Goal: Find specific fact

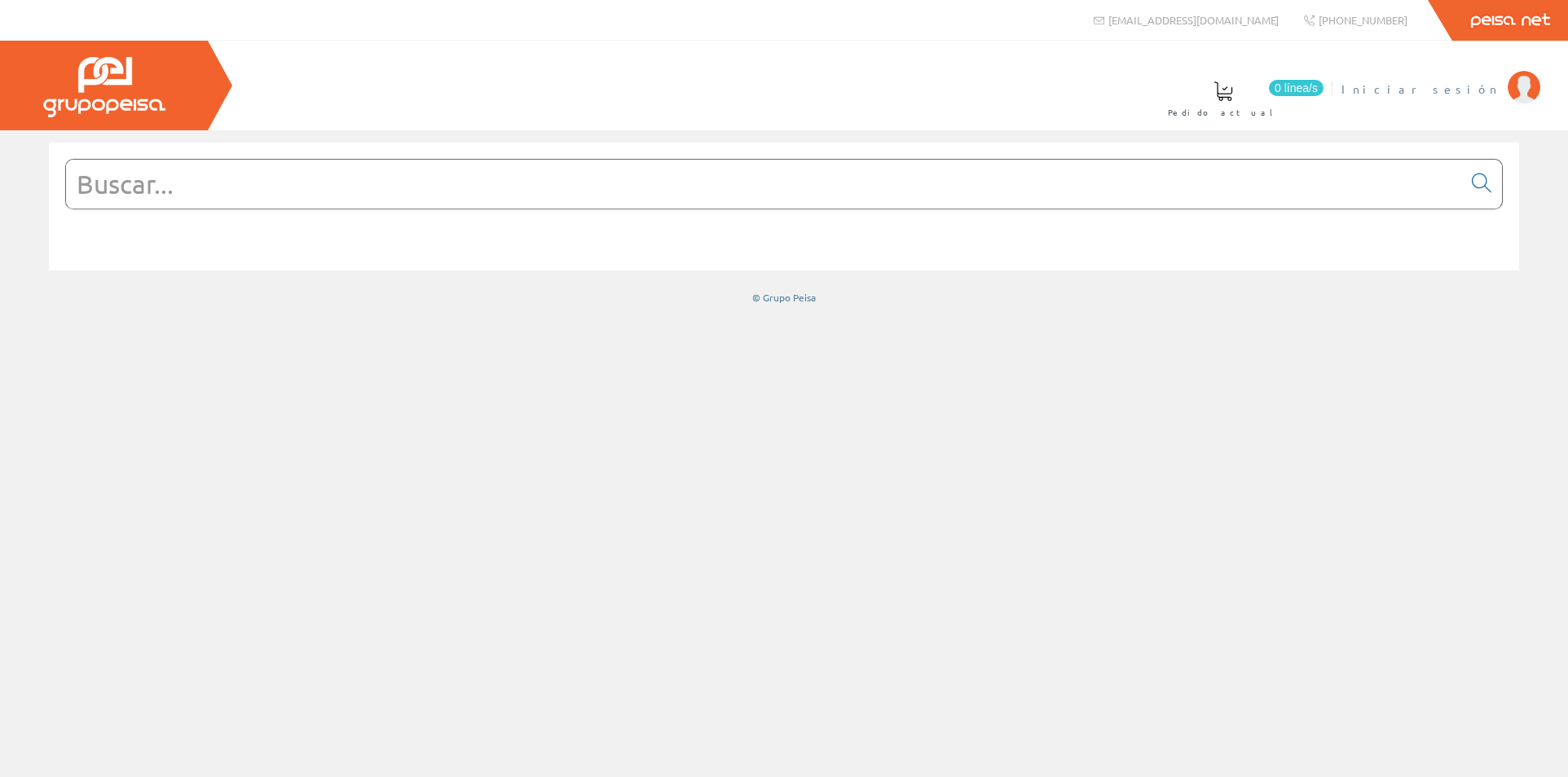
click at [1459, 89] on span "Iniciar sesión" at bounding box center [1420, 88] width 158 height 17
click at [962, 191] on input "text" at bounding box center [764, 184] width 1396 height 49
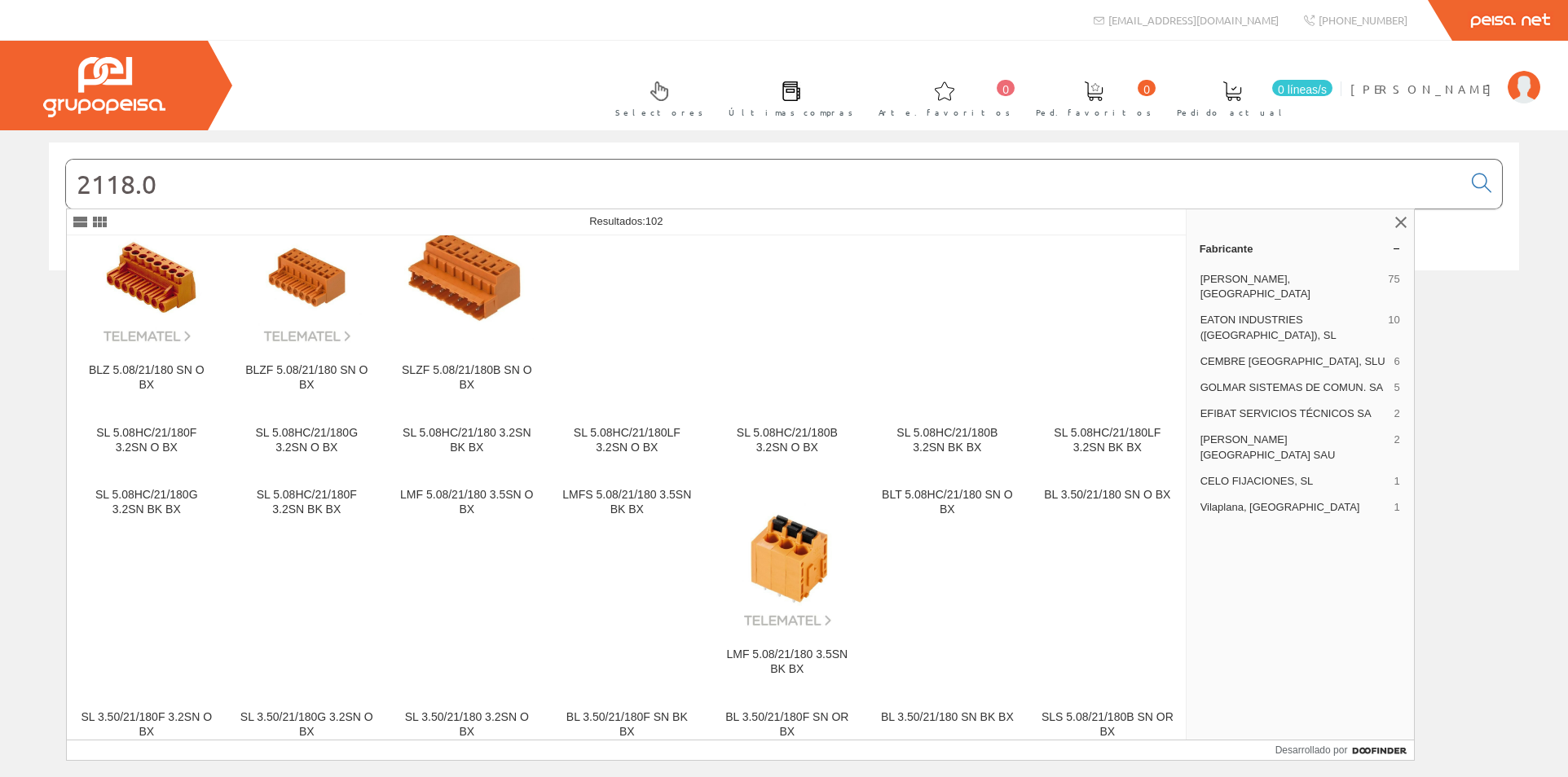
scroll to position [807, 0]
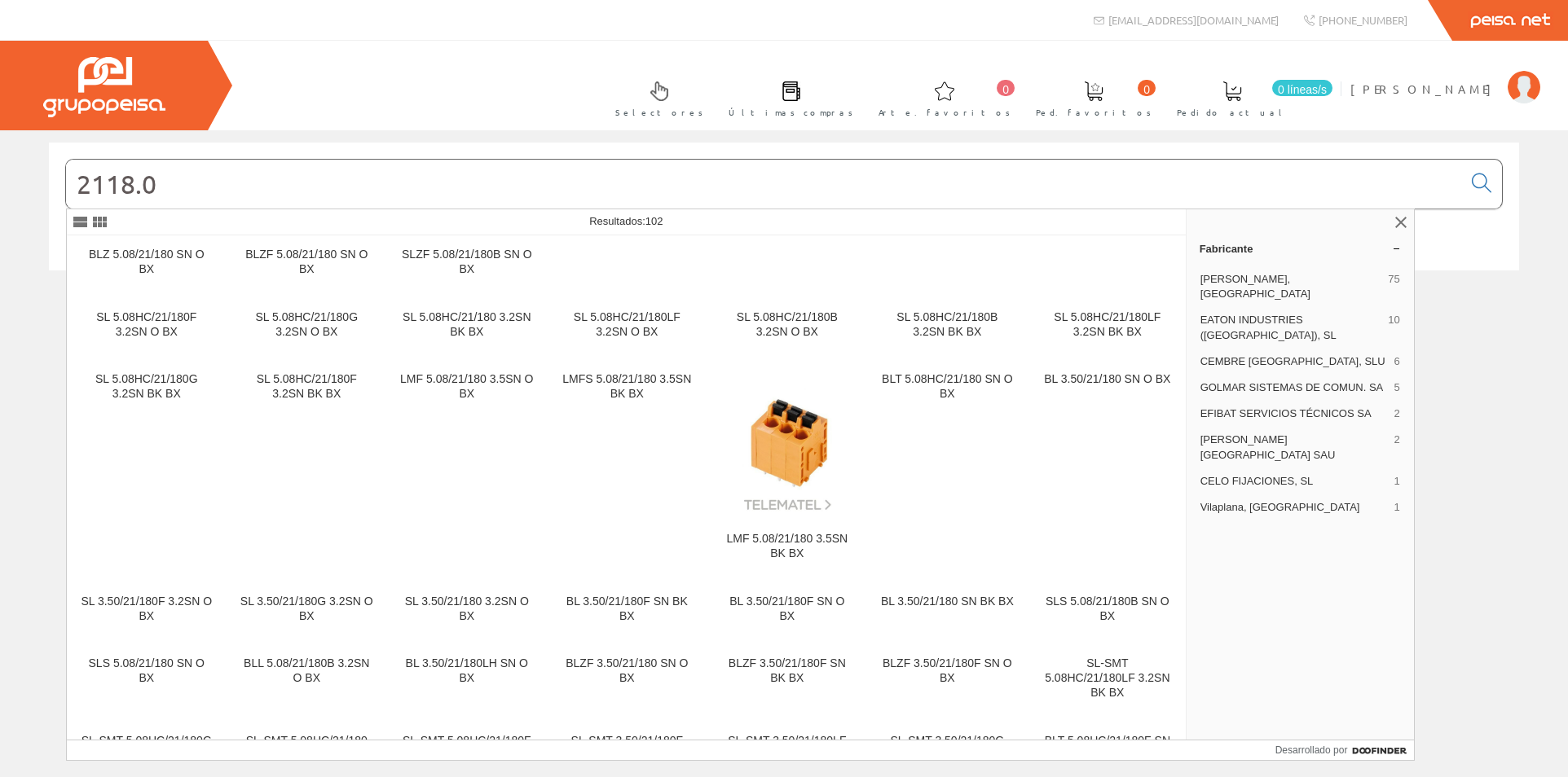
click at [75, 188] on input "2118.0" at bounding box center [764, 184] width 1396 height 49
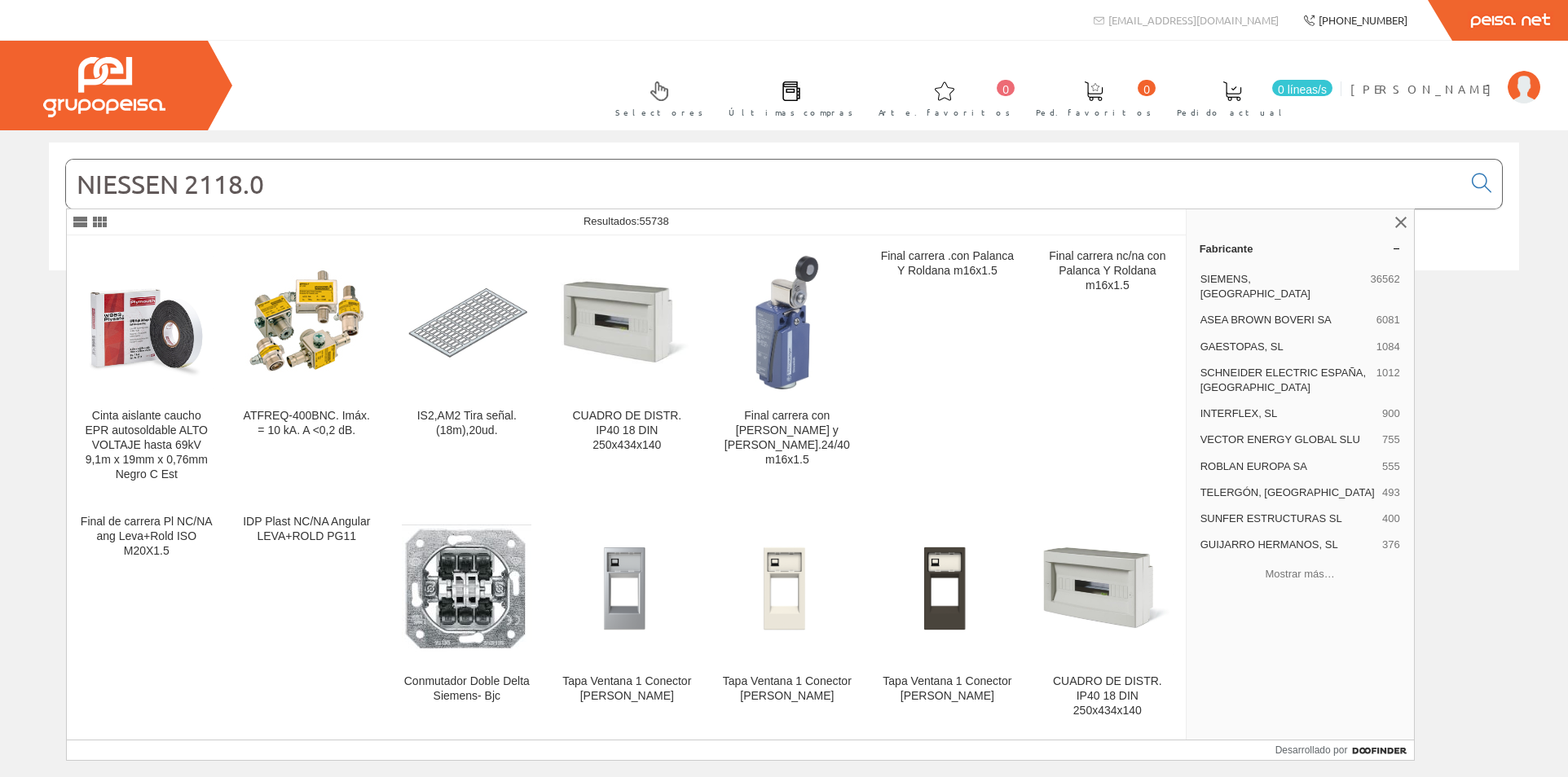
type input "NIESSEN 2118.0"
click at [1459, 84] on font "BARCELO PÉREZ, JAVIER" at bounding box center [1425, 88] width 150 height 15
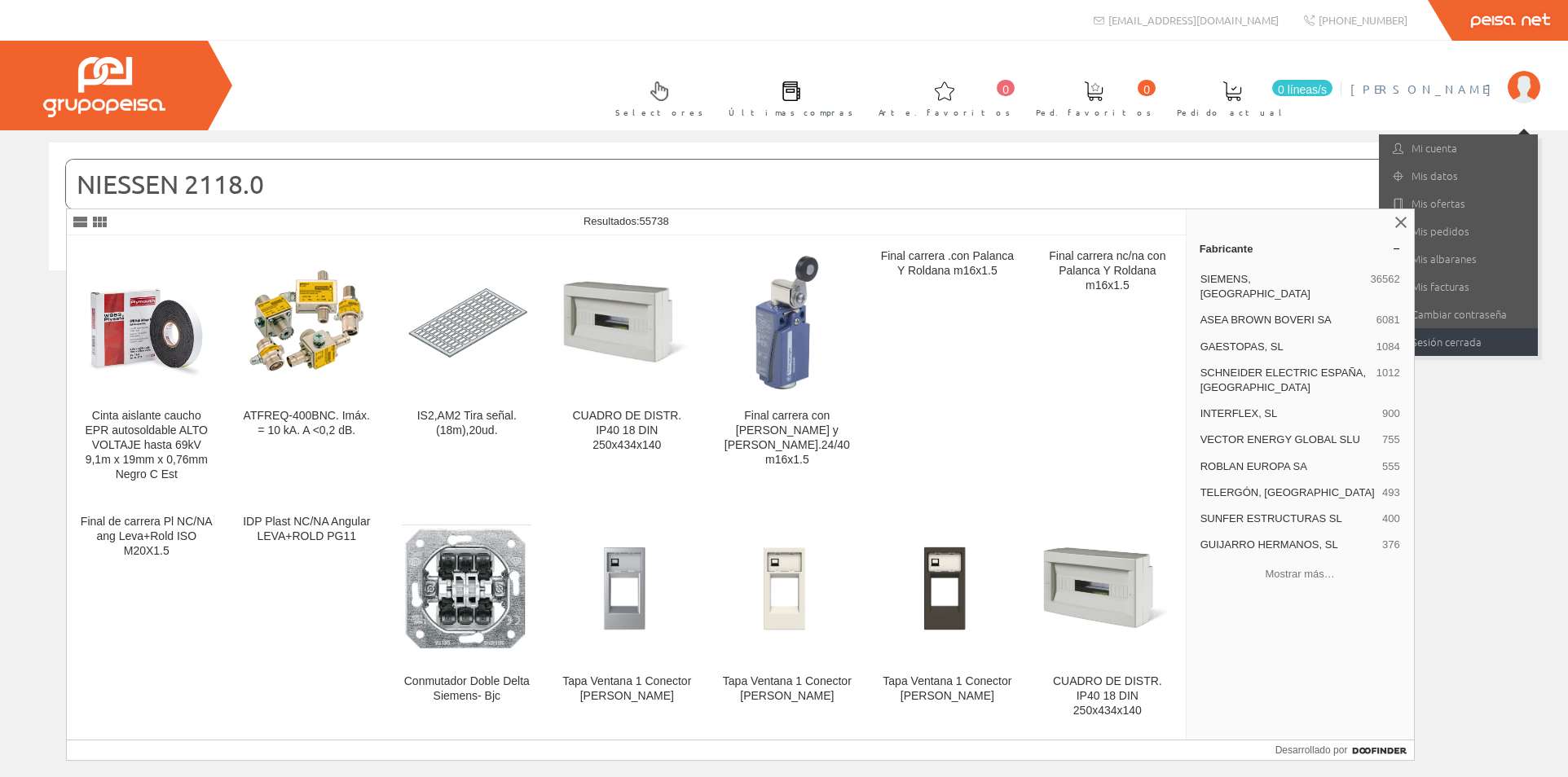
click at [1455, 337] on font "Sesión cerrada" at bounding box center [1447, 342] width 70 height 16
